Goal: Navigation & Orientation: Find specific page/section

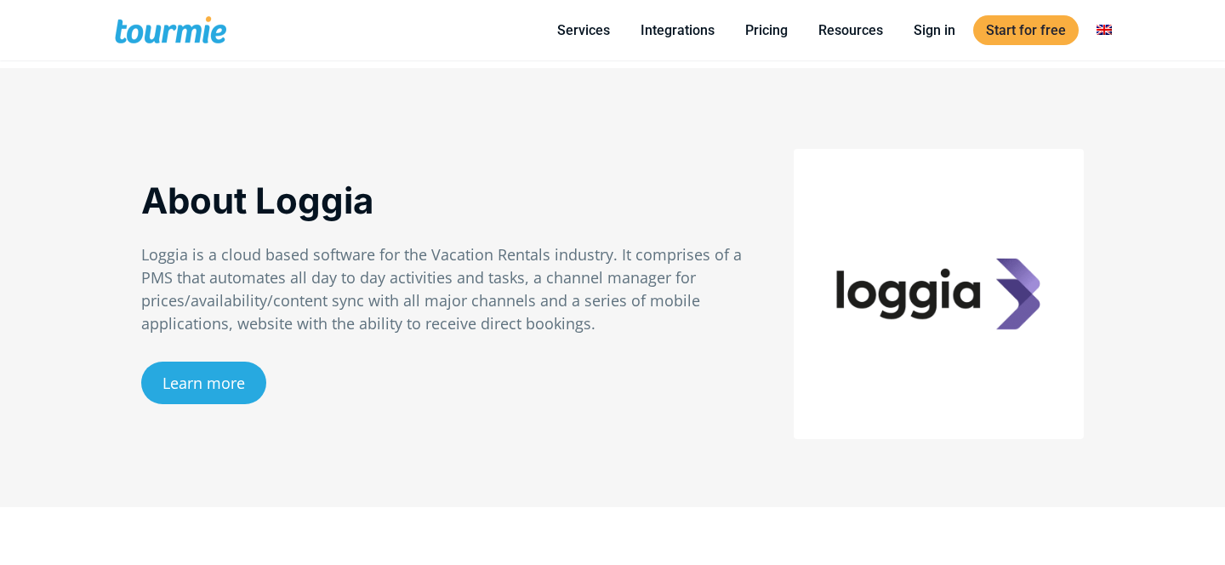
scroll to position [1125, 0]
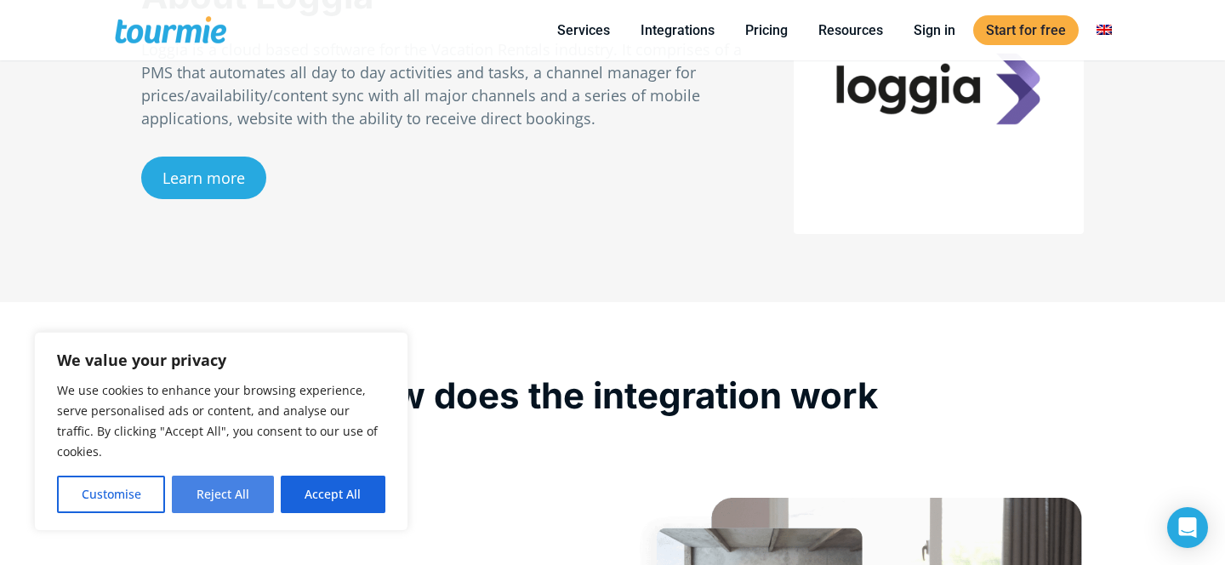
click at [219, 505] on button "Reject All" at bounding box center [222, 493] width 101 height 37
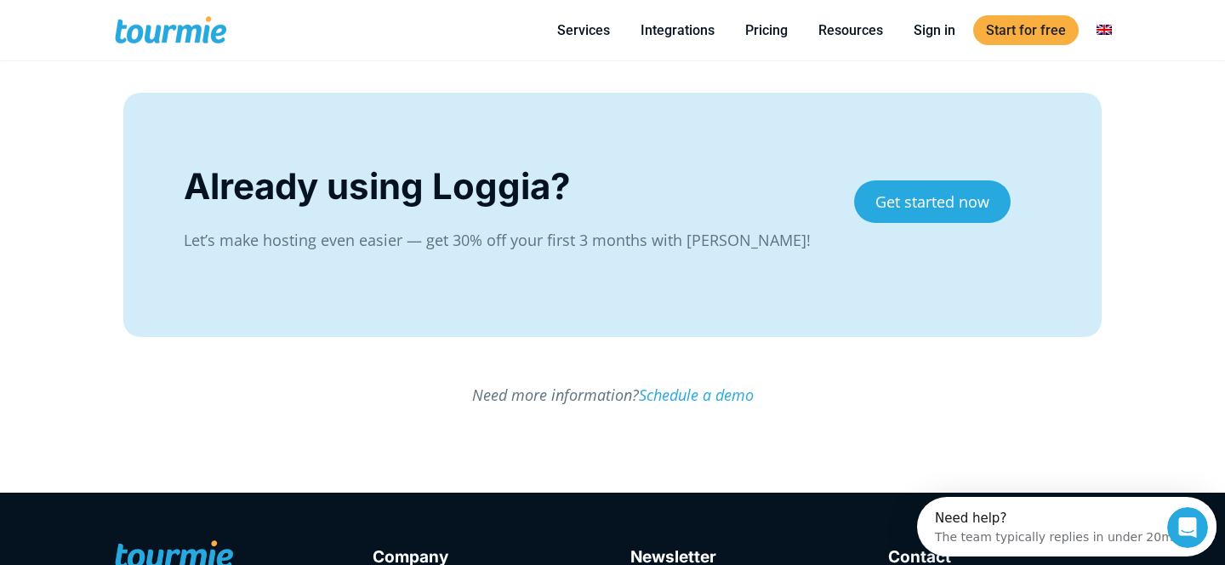
scroll to position [0, 0]
click at [675, 25] on link "Integrations" at bounding box center [677, 30] width 99 height 21
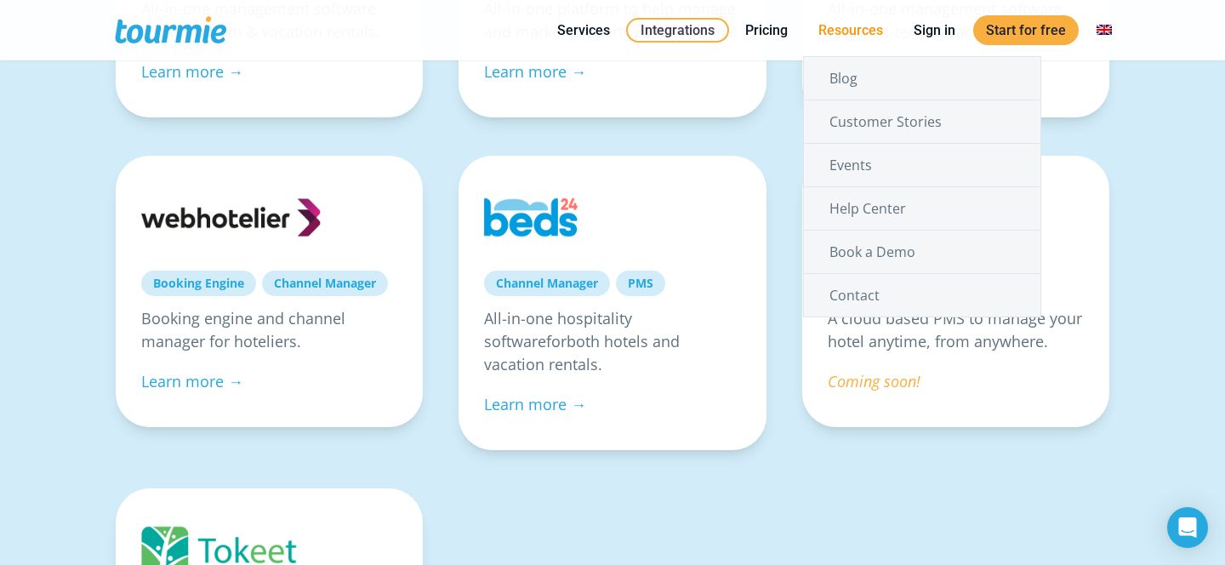
scroll to position [1206, 0]
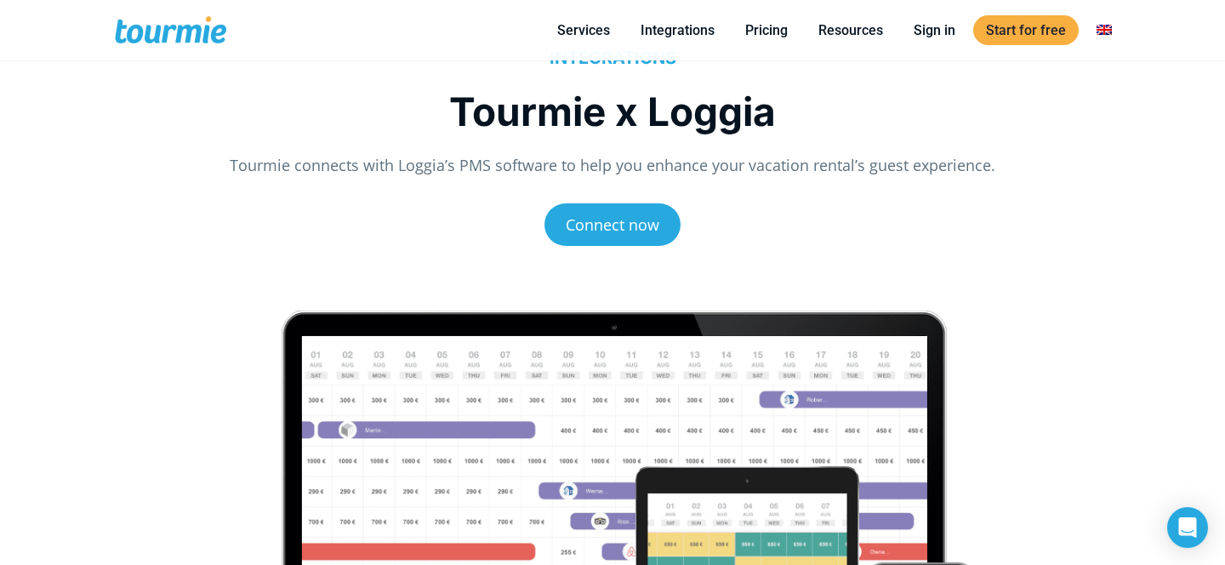
scroll to position [42, 0]
